Goal: Information Seeking & Learning: Understand process/instructions

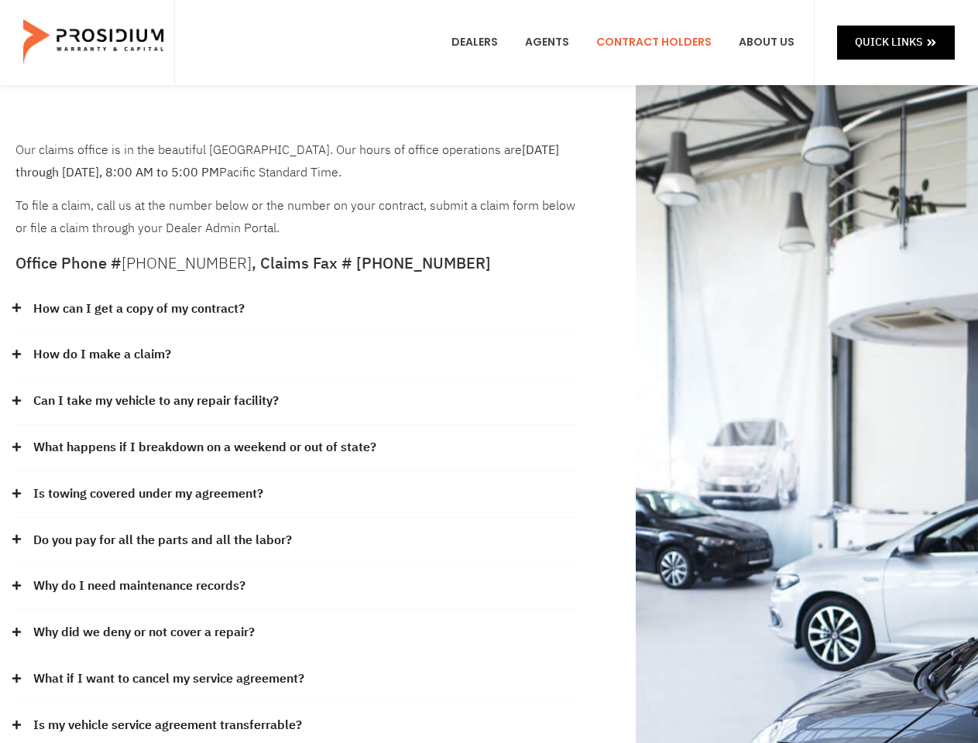
click at [488, 372] on div "How do I make a claim?" at bounding box center [296, 355] width 562 height 46
click at [296, 310] on div "How can I get a copy of my contract?" at bounding box center [296, 309] width 562 height 46
click at [138, 309] on link "How can I get a copy of my contract?" at bounding box center [138, 309] width 211 height 22
click at [296, 355] on div "How do I make a claim?" at bounding box center [296, 355] width 562 height 46
click at [101, 355] on link "How do I make a claim?" at bounding box center [102, 355] width 138 height 22
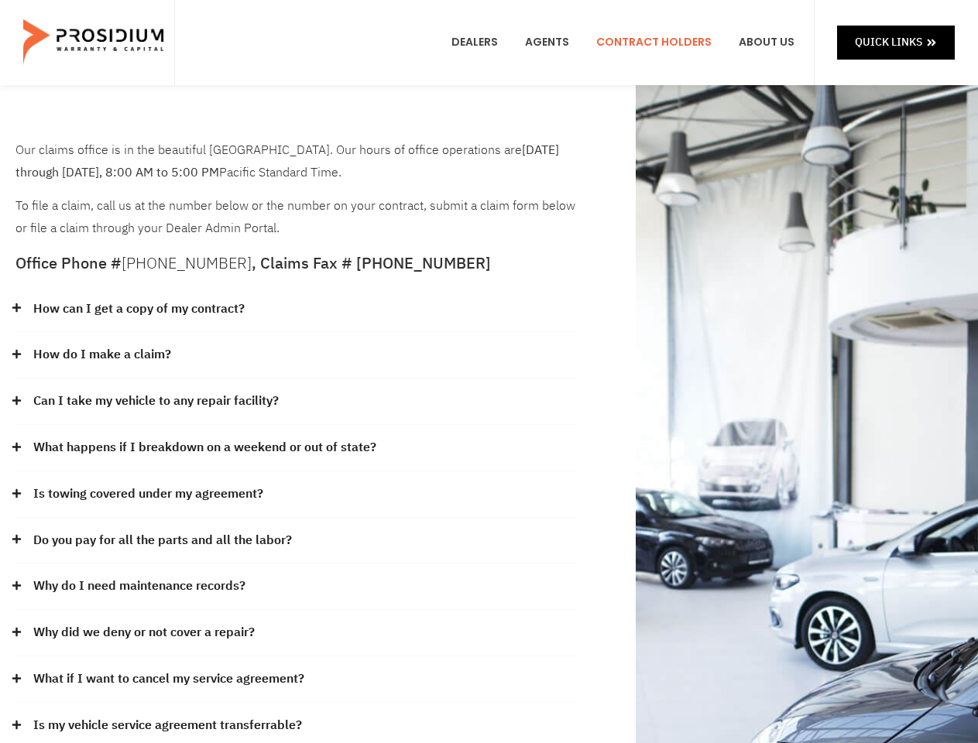
click at [296, 402] on div "Can I take my vehicle to any repair facility?" at bounding box center [296, 401] width 562 height 46
click at [156, 401] on link "Can I take my vehicle to any repair facility?" at bounding box center [155, 401] width 245 height 22
click at [296, 448] on link "What happens if I breakdown on a weekend or out of state?" at bounding box center [204, 448] width 343 height 22
click at [203, 447] on link "What happens if I breakdown on a weekend or out of state?" at bounding box center [204, 448] width 343 height 22
click at [296, 495] on div "Is towing covered under my agreement?" at bounding box center [296, 494] width 562 height 46
